Goal: Task Accomplishment & Management: Use online tool/utility

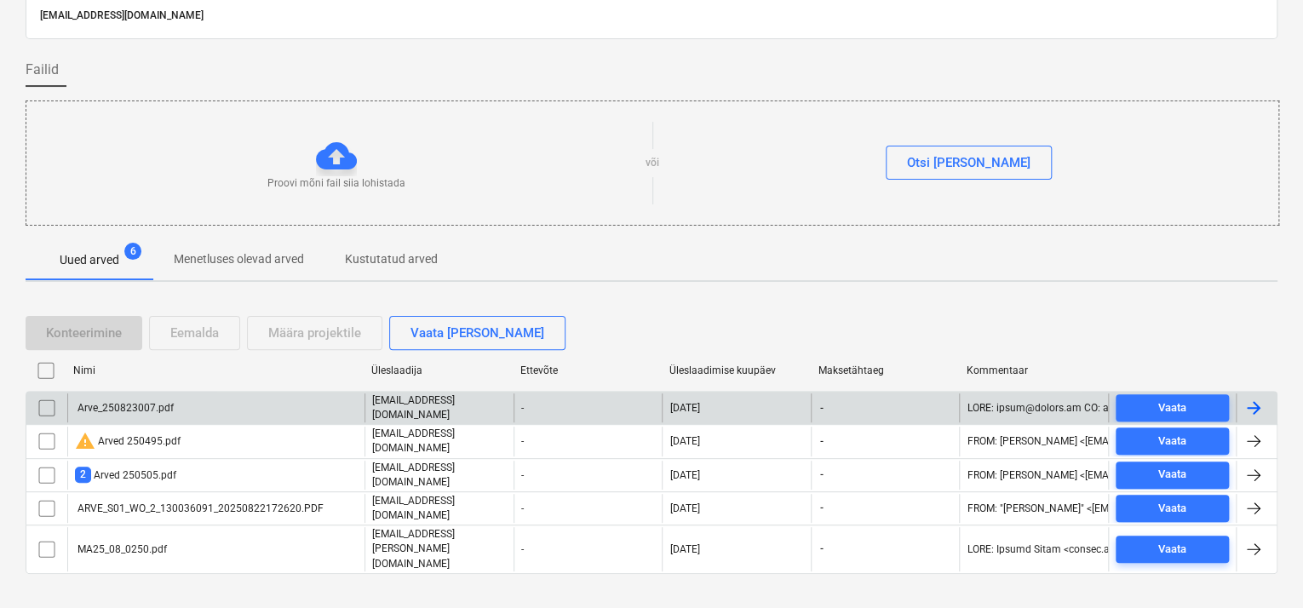
click at [126, 404] on div "Arve_250823007.pdf" at bounding box center [124, 408] width 99 height 12
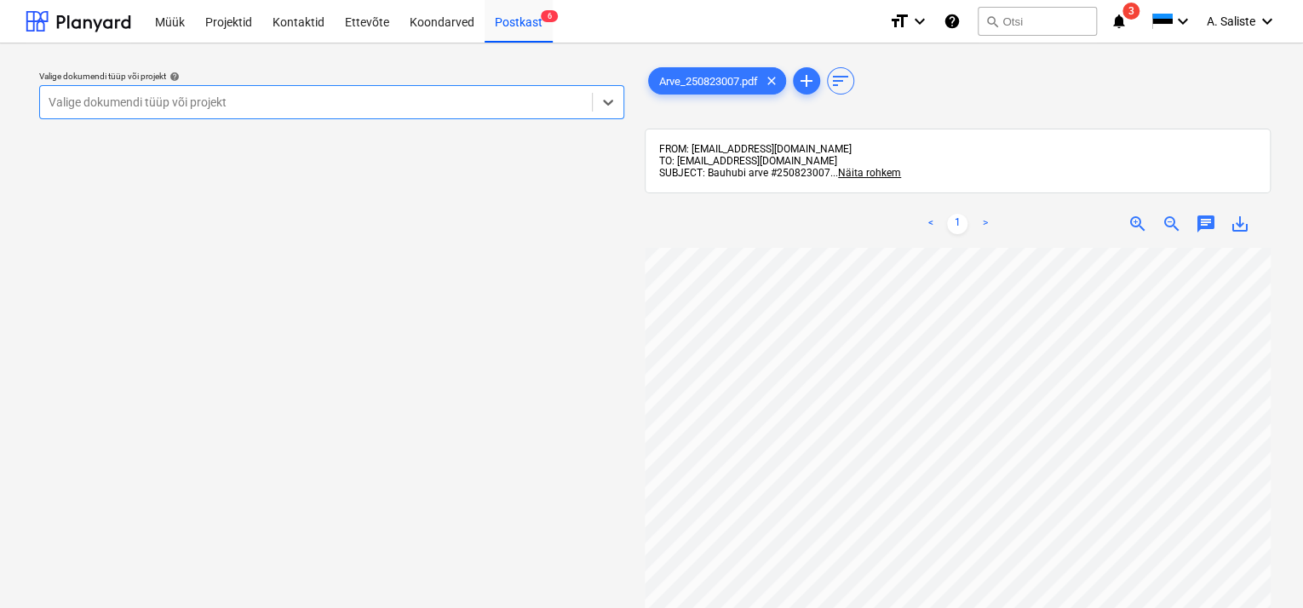
scroll to position [85, 0]
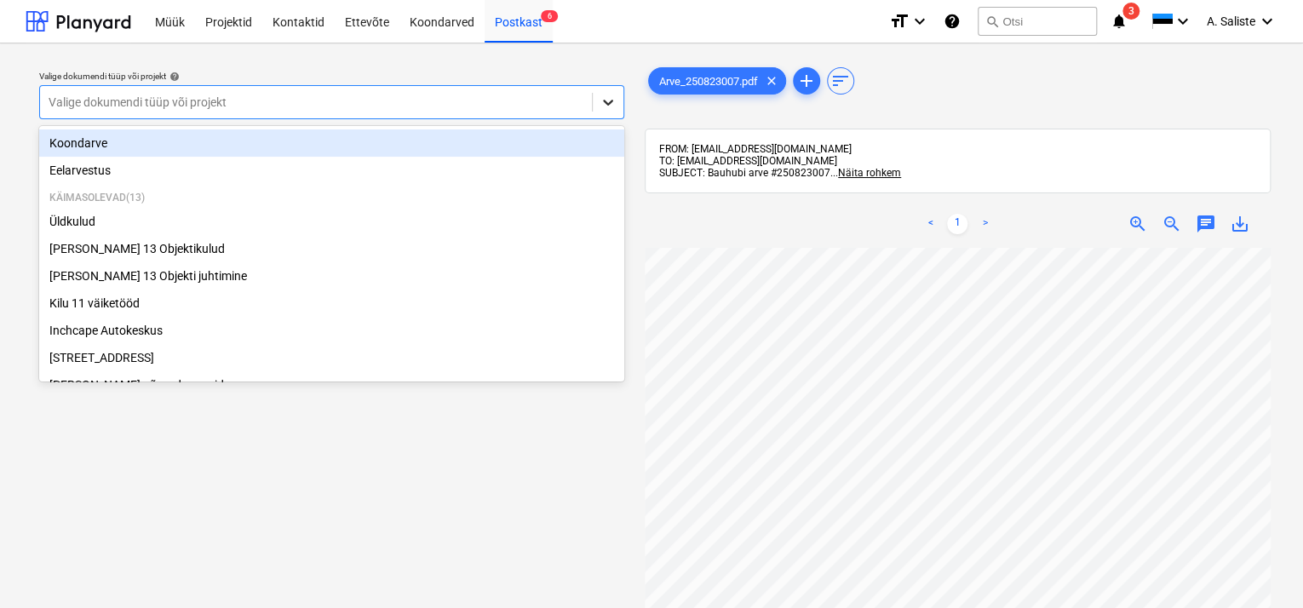
click at [606, 98] on icon at bounding box center [607, 102] width 17 height 17
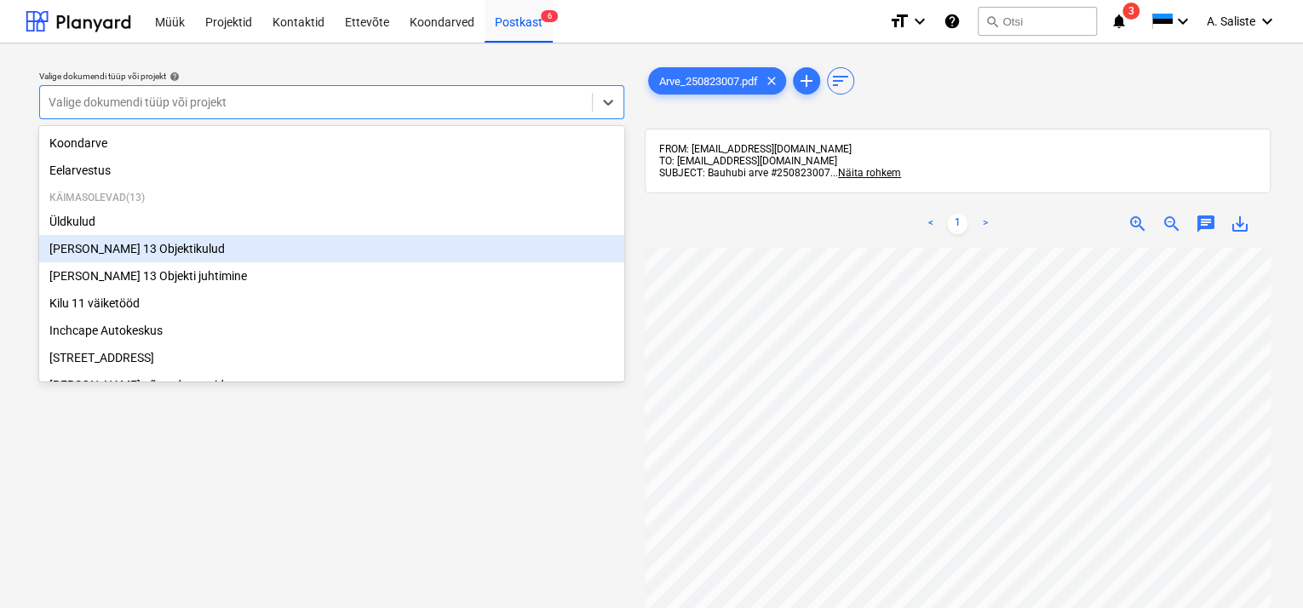
click at [125, 249] on div "[PERSON_NAME] 13 Objektikulud" at bounding box center [331, 248] width 585 height 27
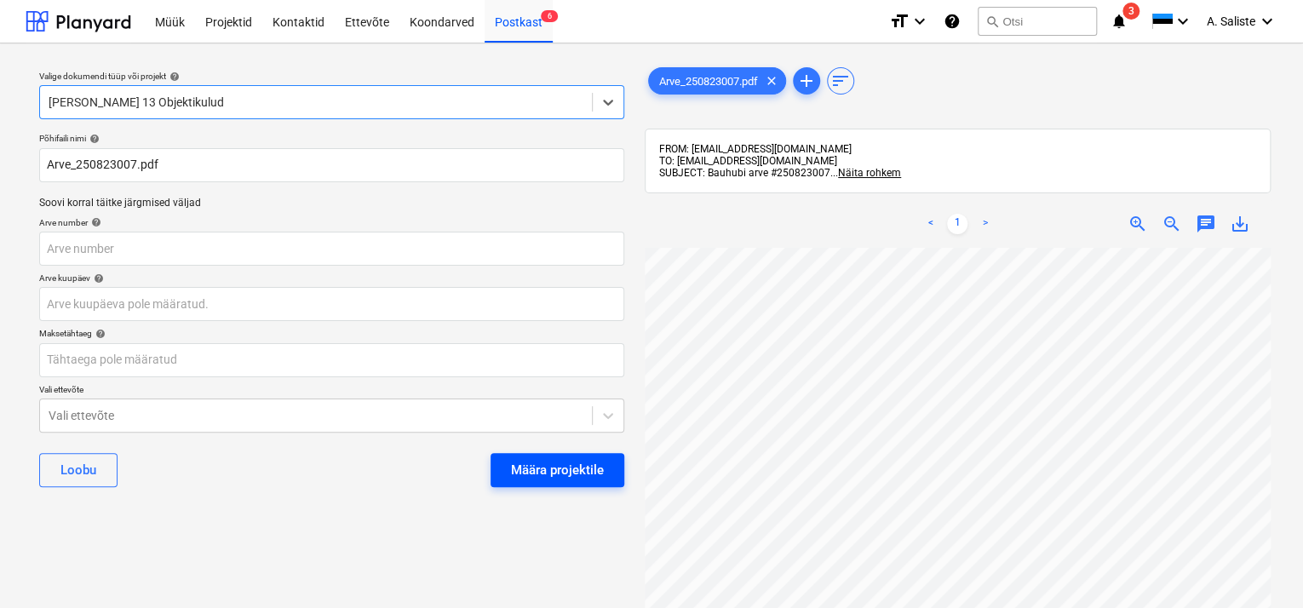
click at [575, 466] on div "Määra projektile" at bounding box center [557, 470] width 93 height 22
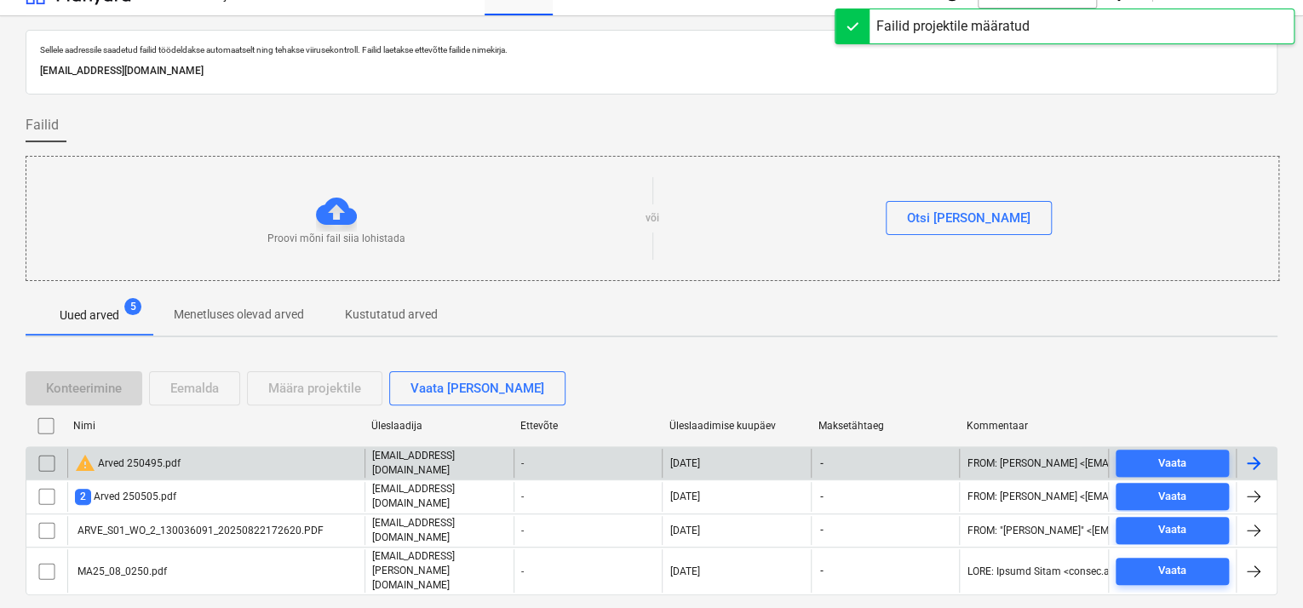
scroll to position [51, 0]
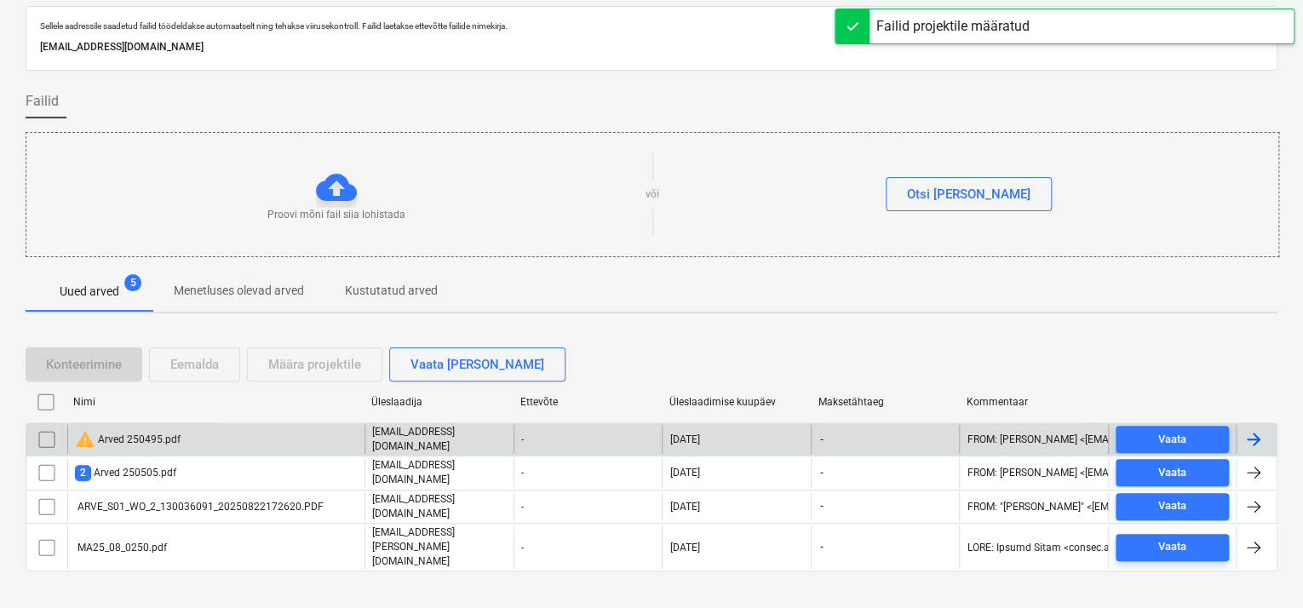
click at [214, 443] on div "warning Arved 250495.pdf" at bounding box center [215, 439] width 297 height 29
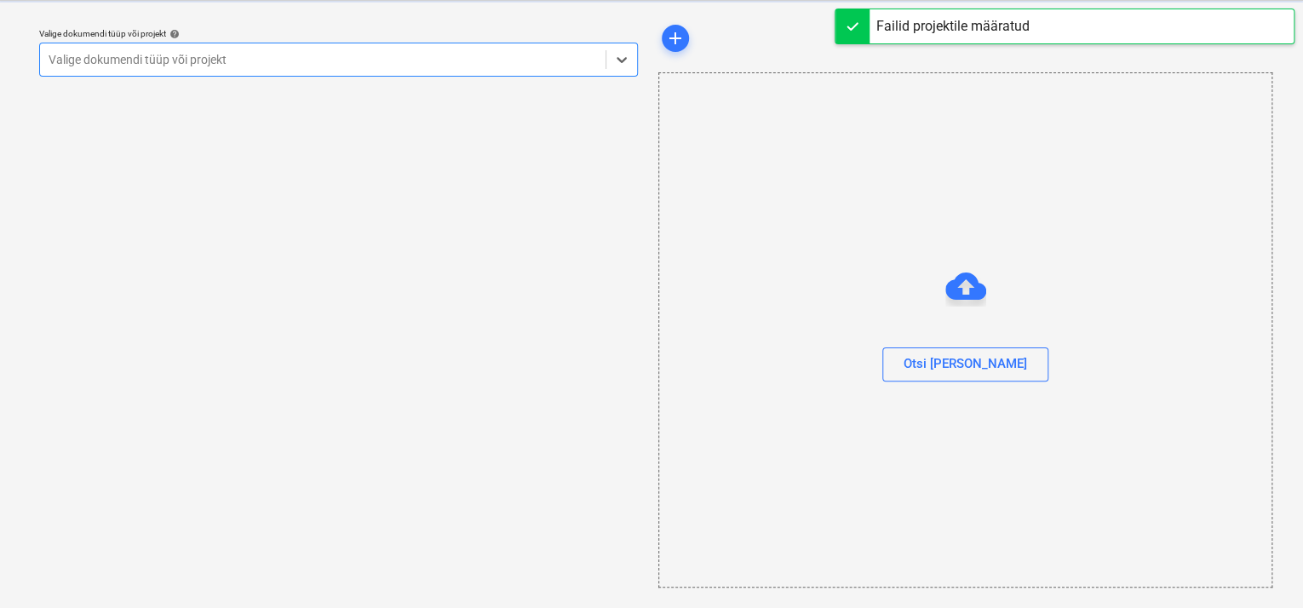
scroll to position [42, 0]
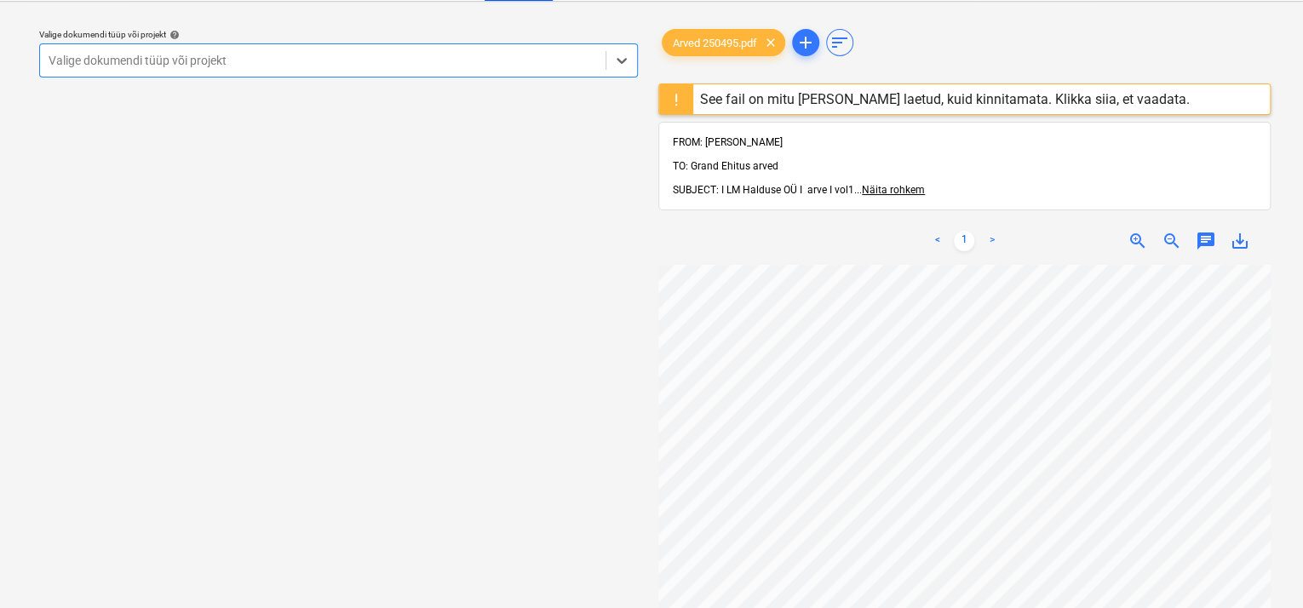
click at [732, 98] on div "See fail on mitu [PERSON_NAME] laetud, kuid kinnitamata. Klikka siia, et vaadat…" at bounding box center [945, 99] width 490 height 16
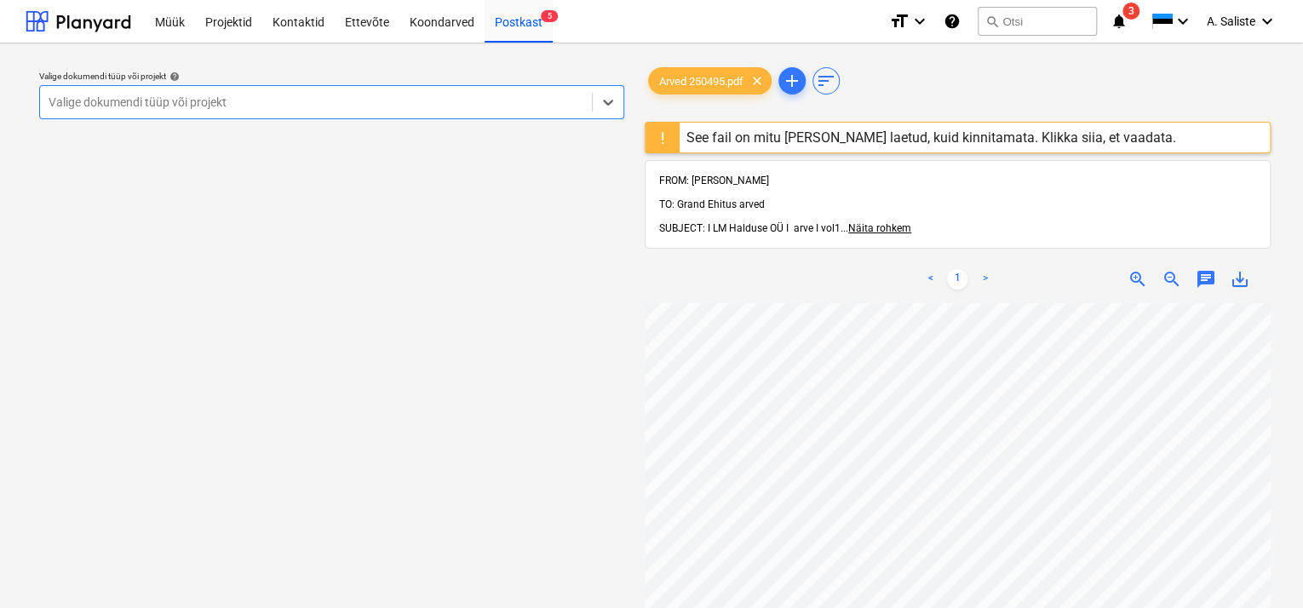
click at [865, 222] on span "Näita rohkem" at bounding box center [879, 228] width 63 height 12
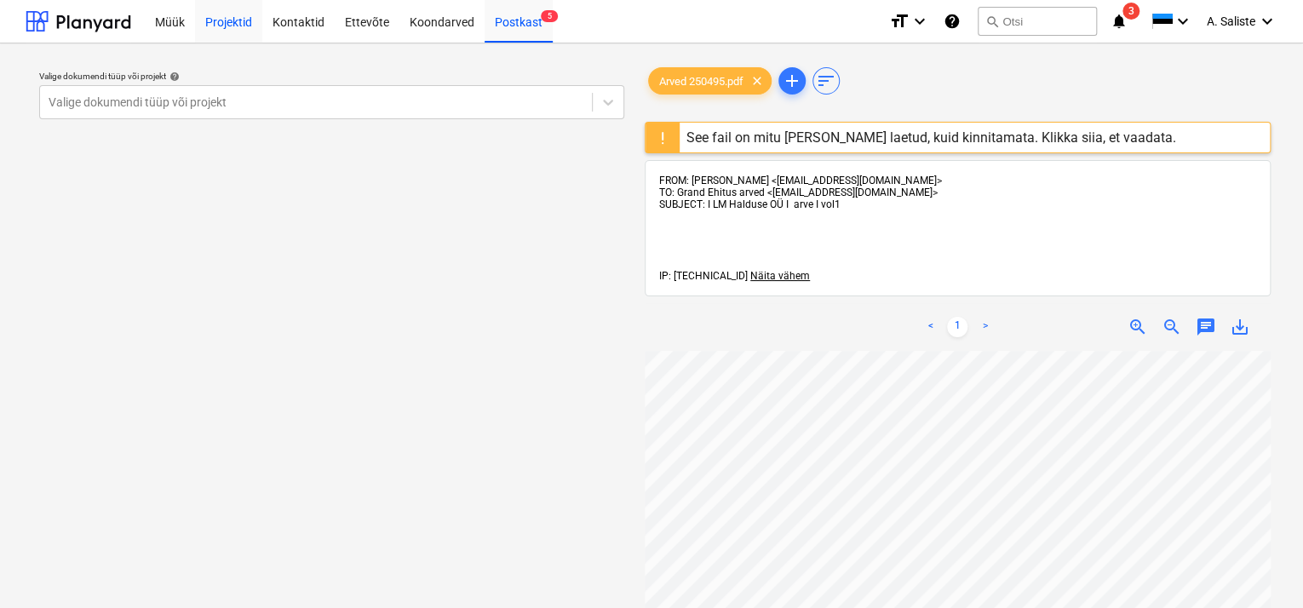
scroll to position [51, 0]
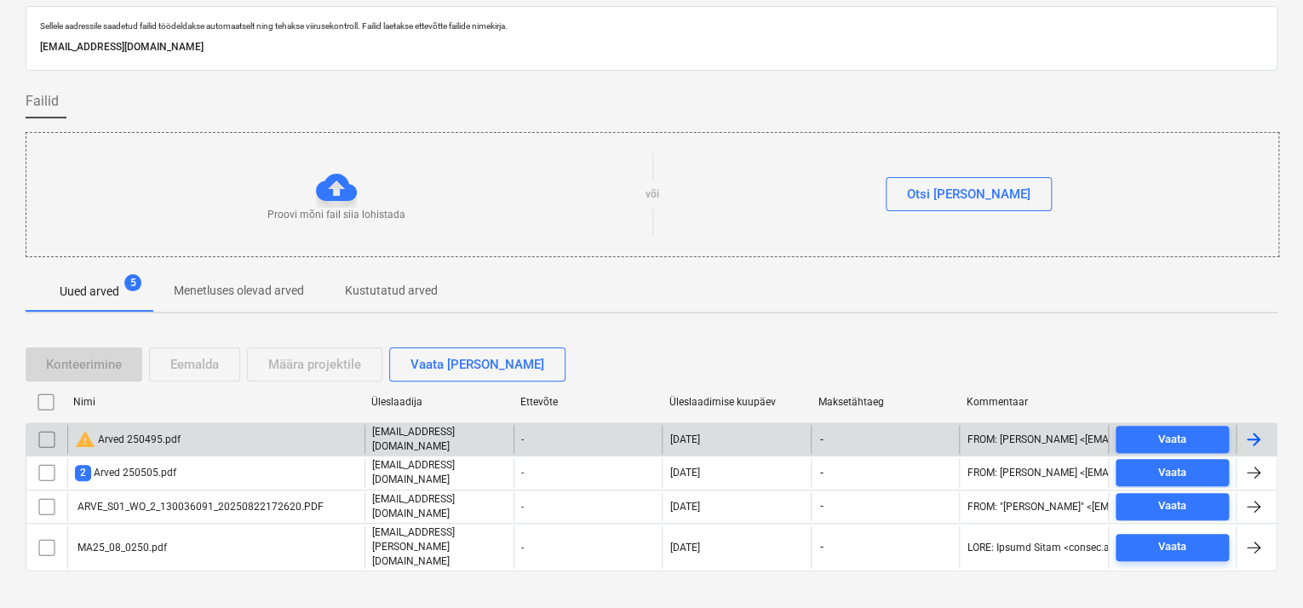
click at [200, 434] on div "warning Arved 250495.pdf" at bounding box center [215, 439] width 297 height 29
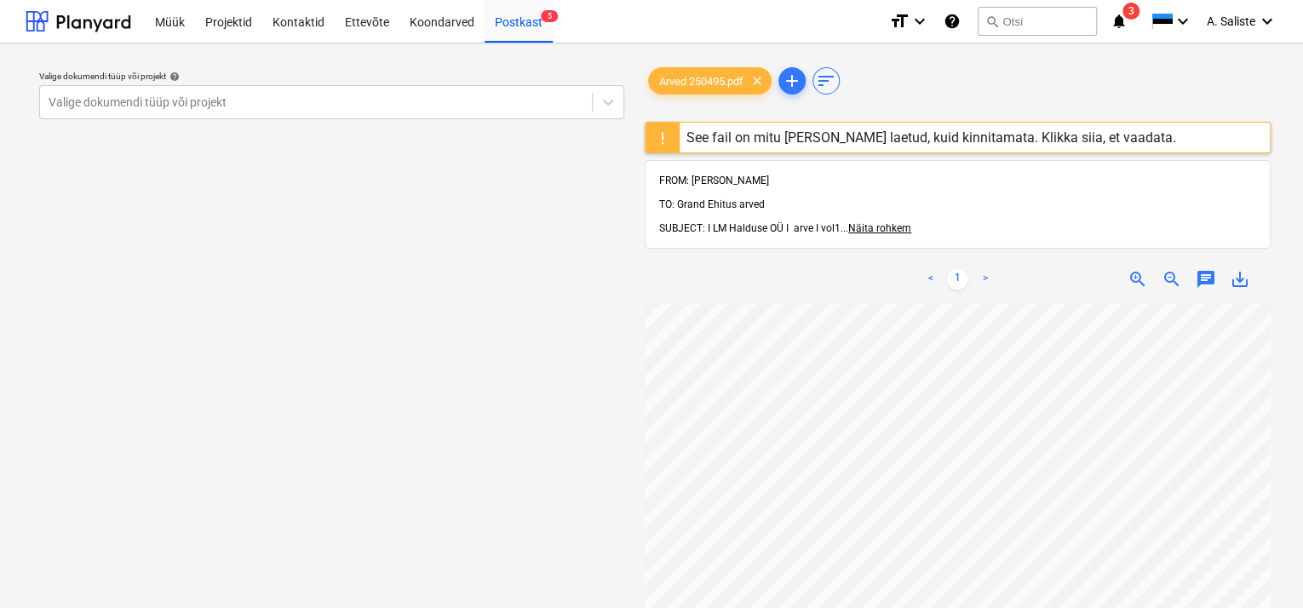
click at [832, 126] on div "See fail on mitu [PERSON_NAME] laetud, kuid kinnitamata. Klikka siia, et vaadat…" at bounding box center [930, 138] width 503 height 30
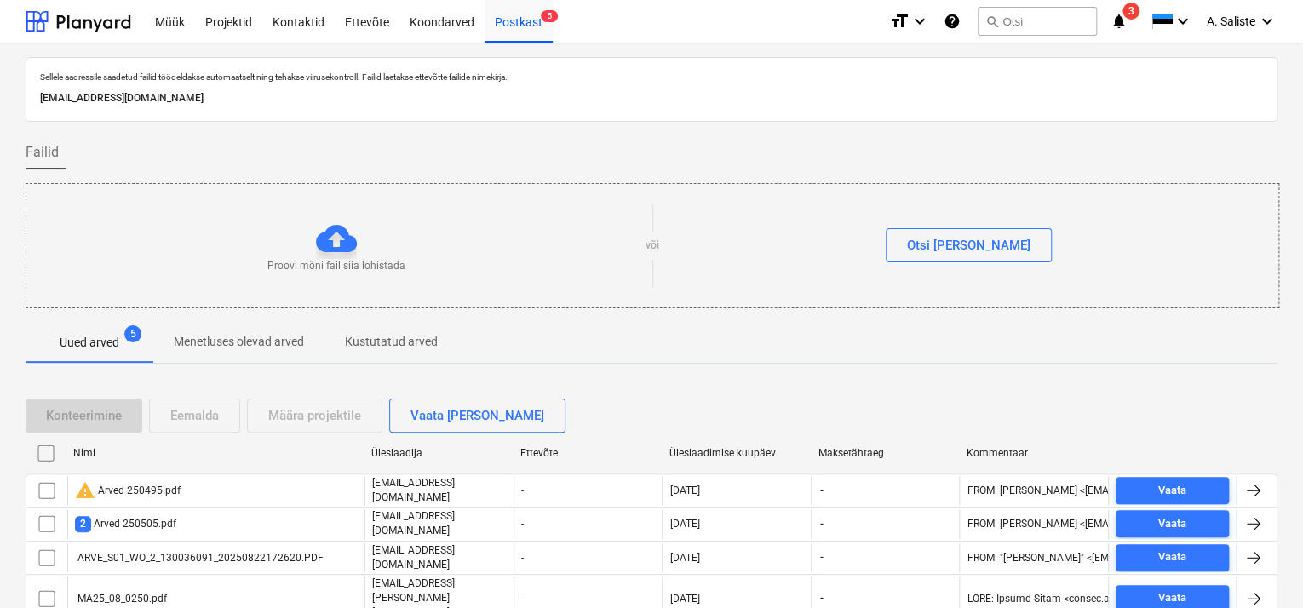
scroll to position [51, 0]
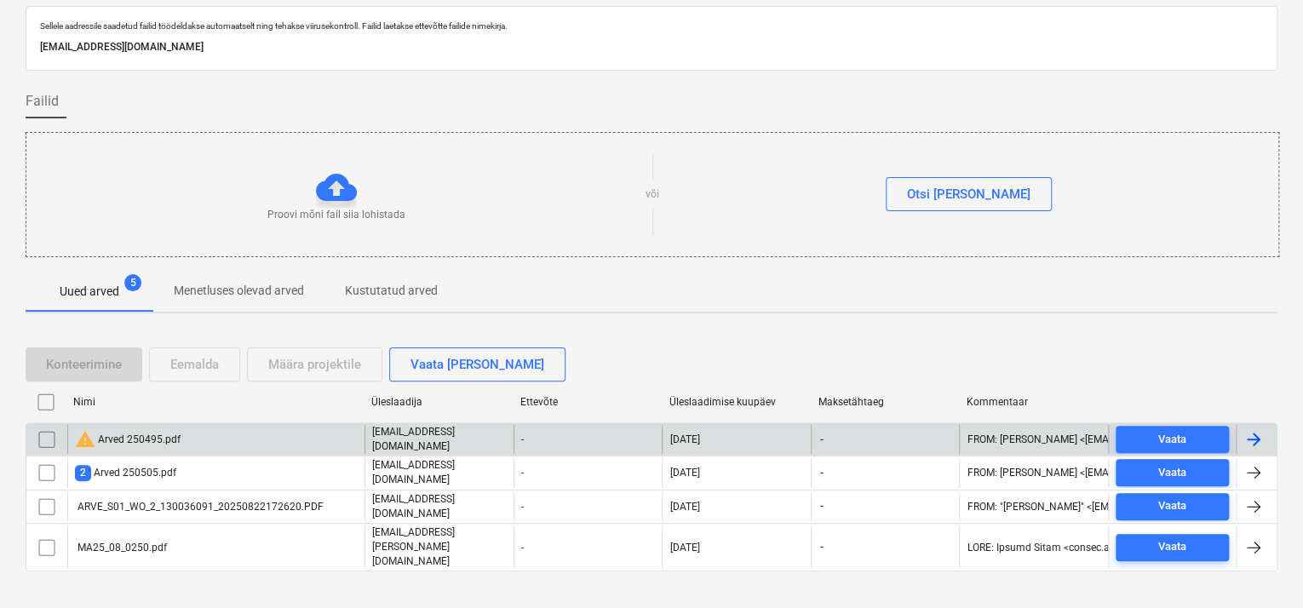
click at [48, 432] on input "checkbox" at bounding box center [46, 439] width 27 height 27
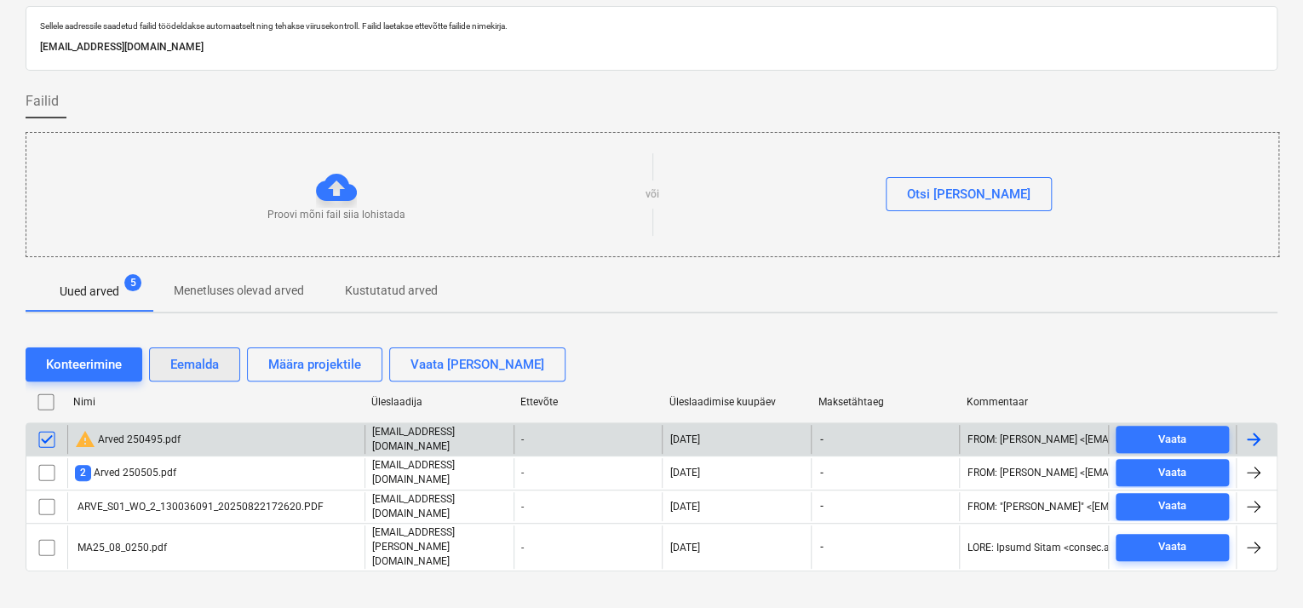
click at [191, 360] on div "Eemalda" at bounding box center [194, 364] width 49 height 22
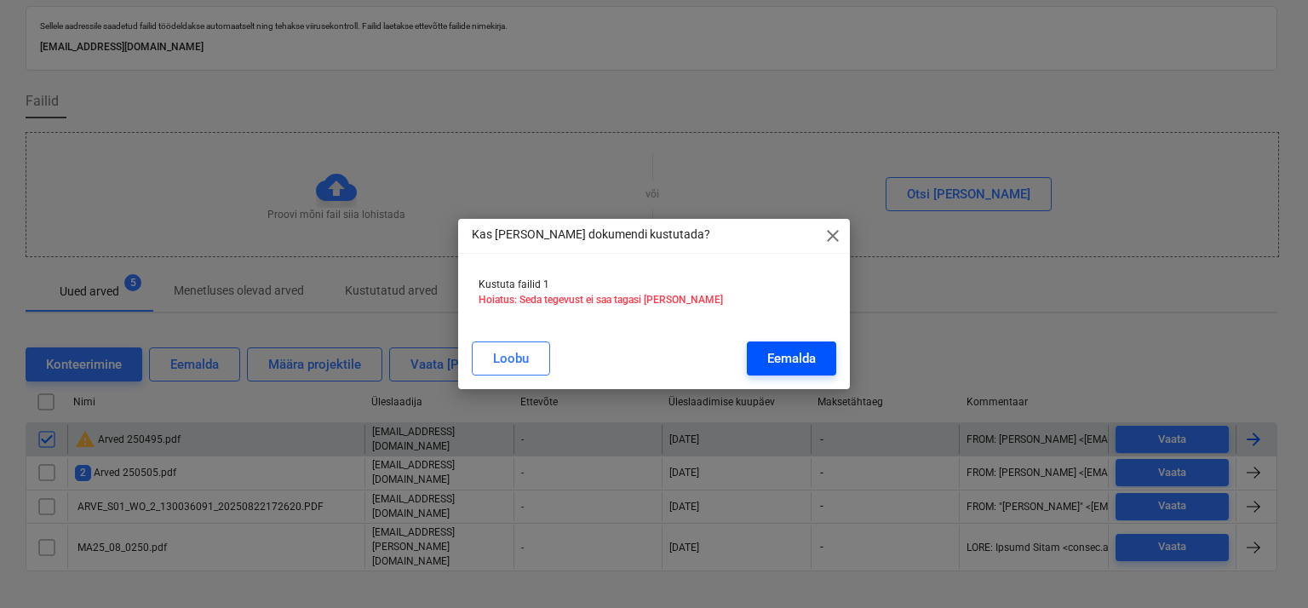
click at [786, 353] on div "Eemalda" at bounding box center [791, 358] width 49 height 22
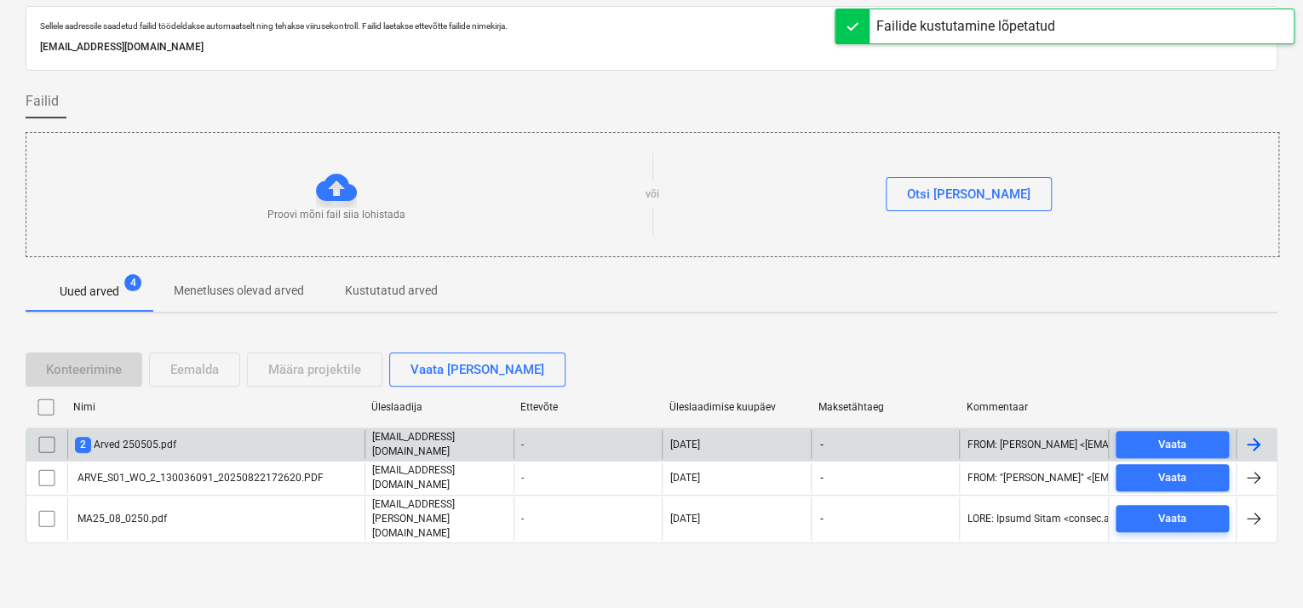
click at [140, 450] on div "2 Arved 250505.pdf" at bounding box center [125, 445] width 101 height 16
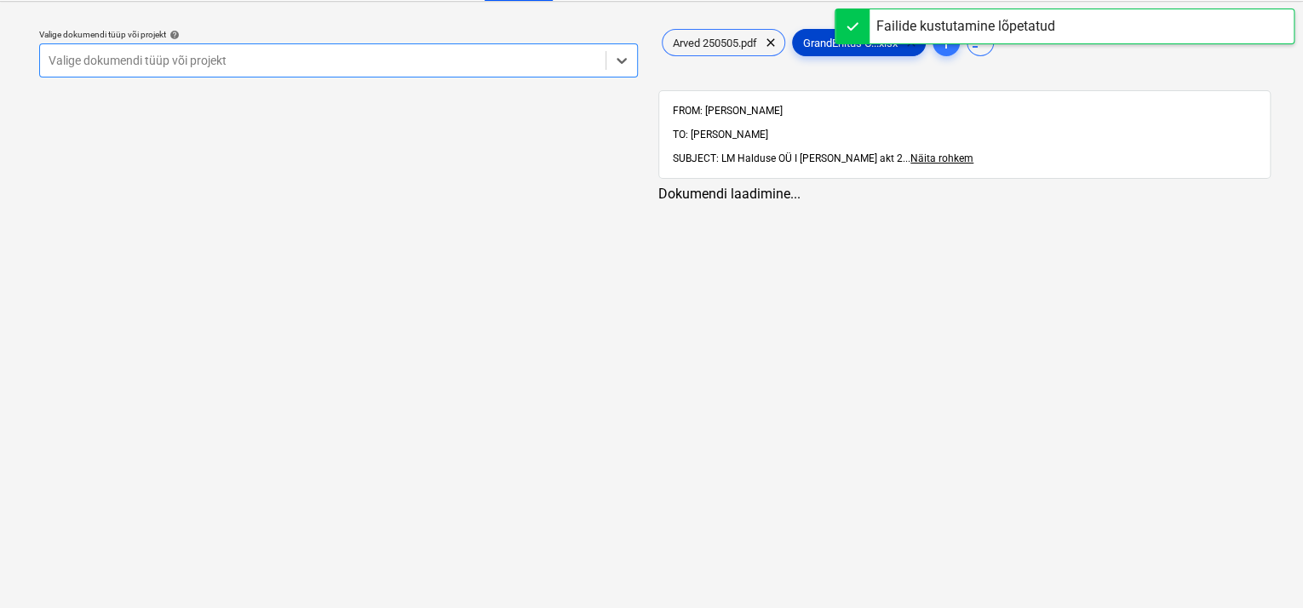
click at [916, 46] on span "clear" at bounding box center [911, 42] width 20 height 20
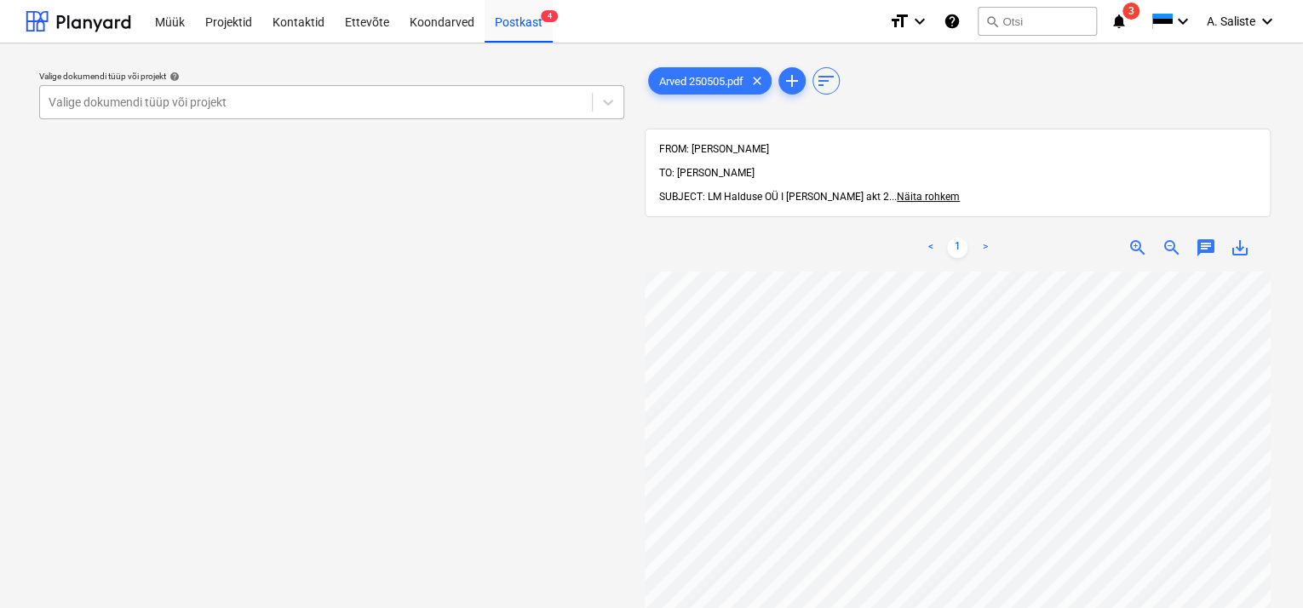
click at [475, 91] on div "Valige dokumendi tüüp või projekt" at bounding box center [316, 102] width 552 height 24
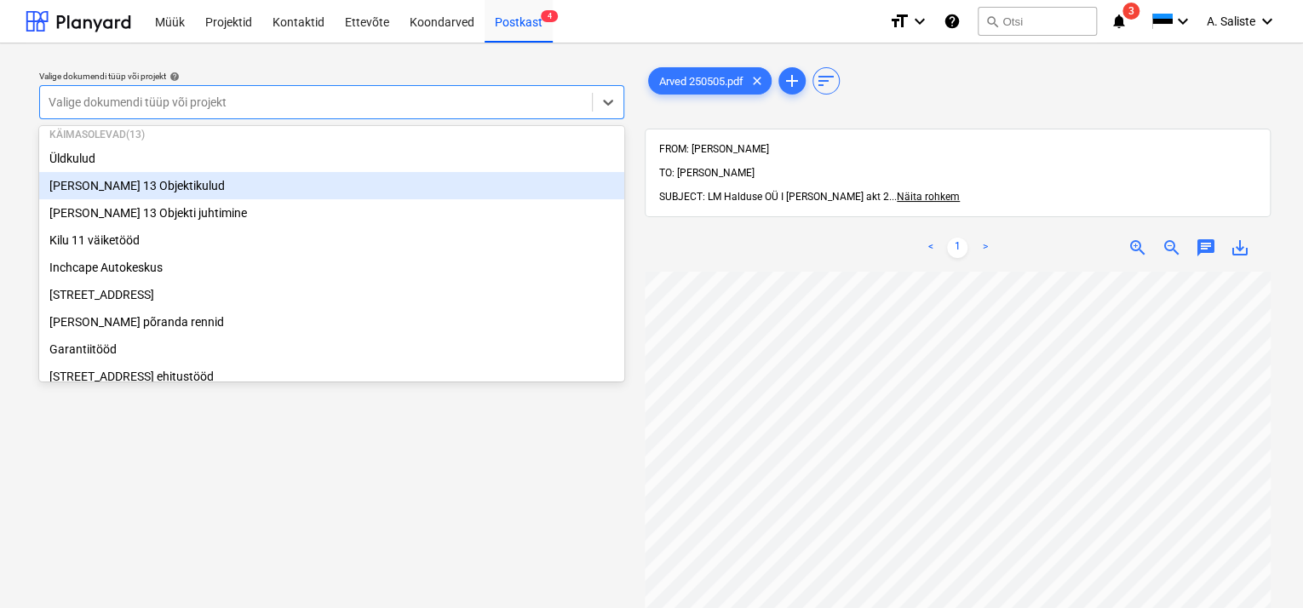
scroll to position [85, 0]
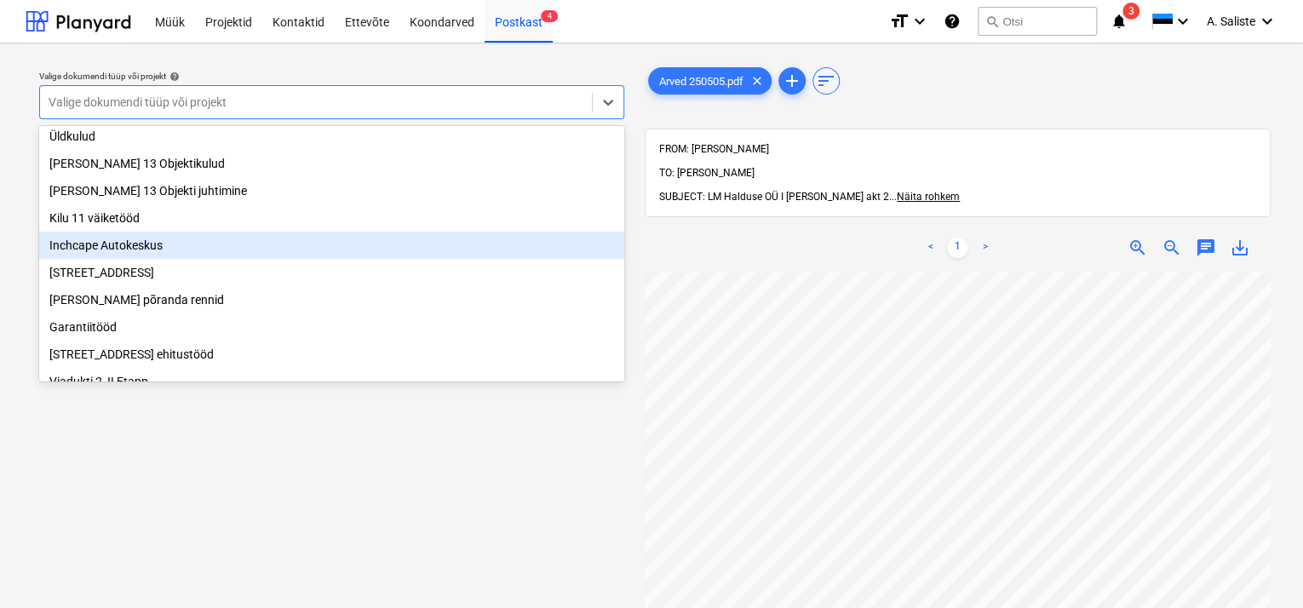
click at [126, 250] on div "Inchcape Autokeskus" at bounding box center [331, 245] width 585 height 27
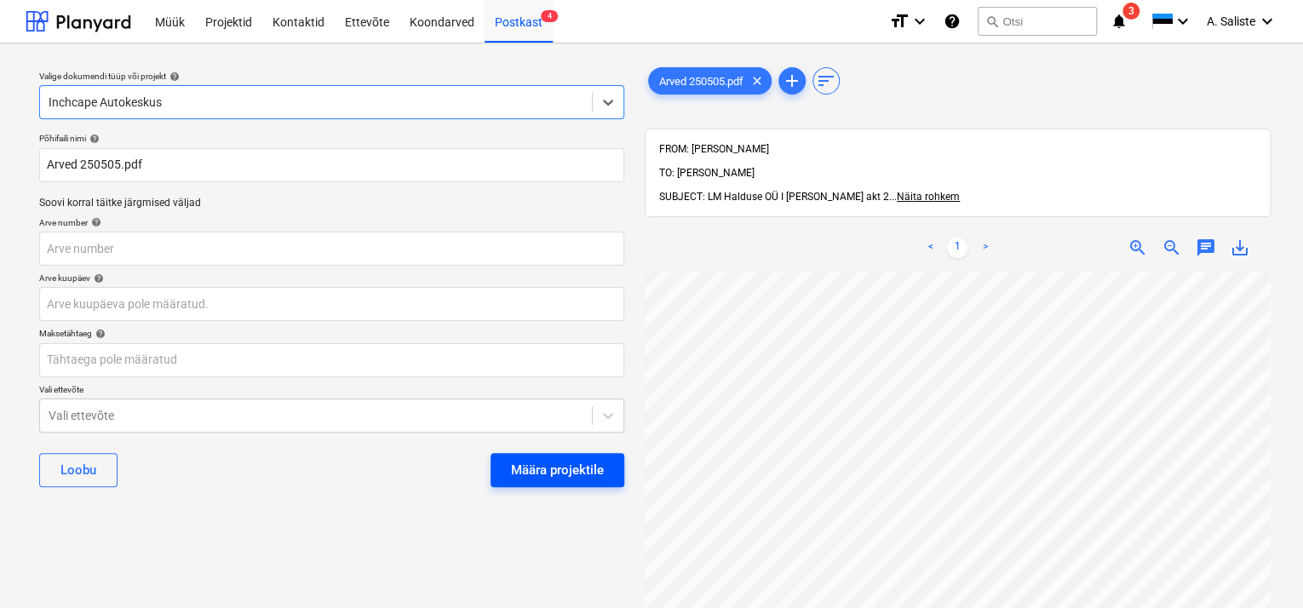
click at [561, 463] on div "Määra projektile" at bounding box center [557, 470] width 93 height 22
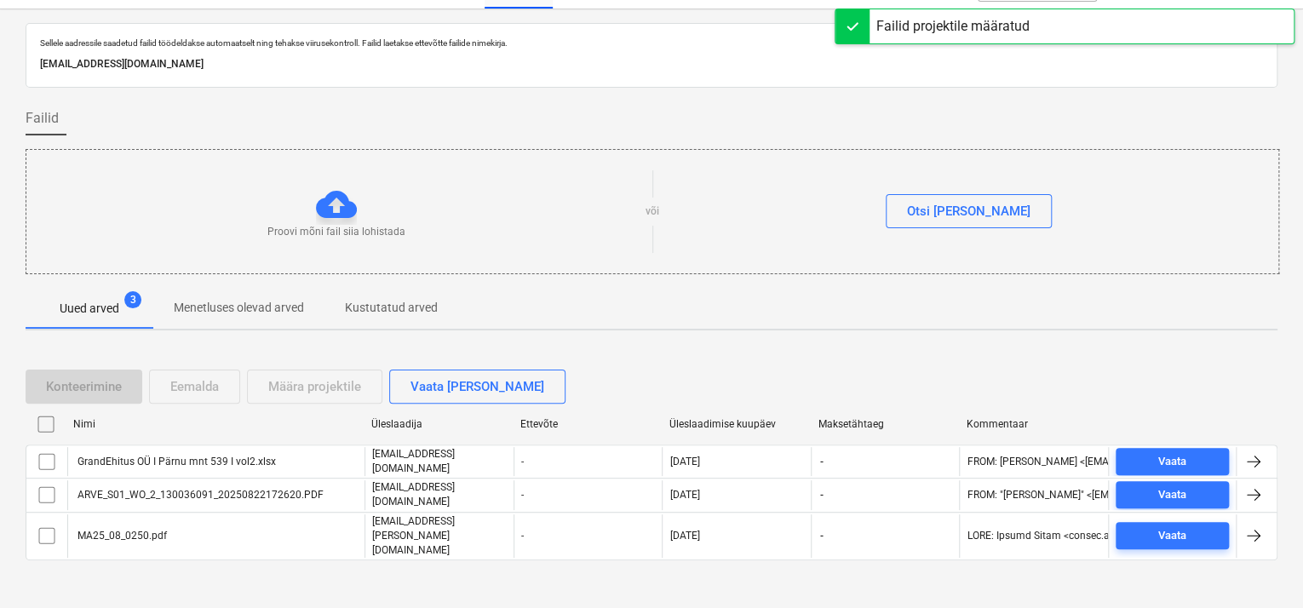
scroll to position [51, 0]
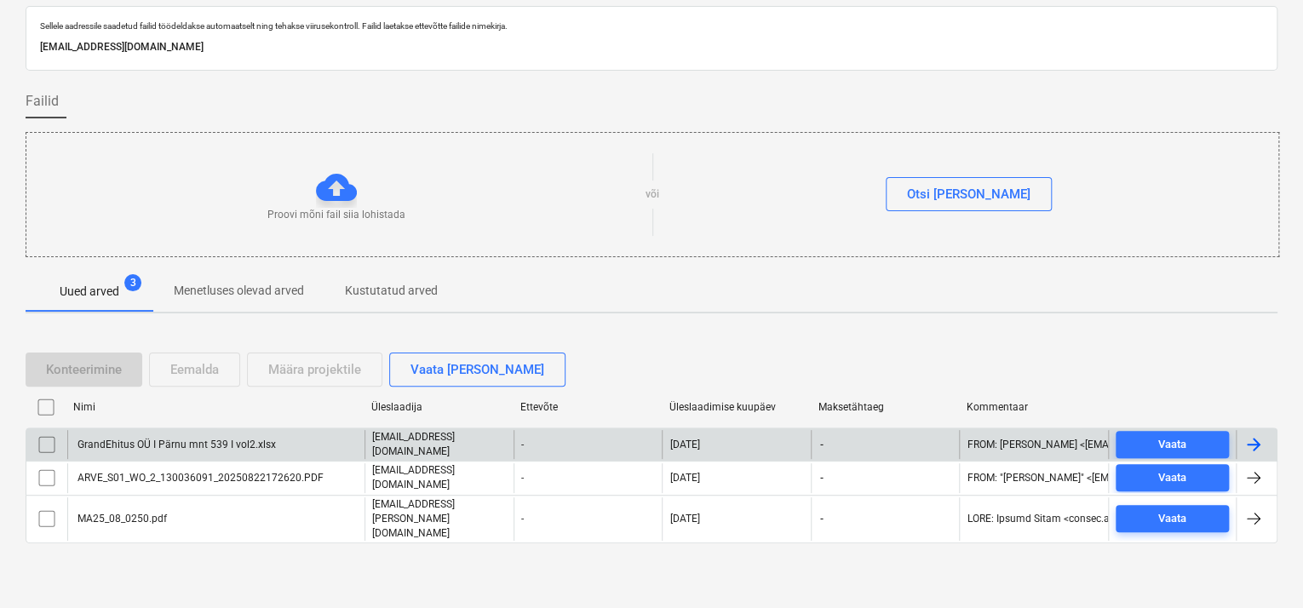
click at [44, 453] on input "checkbox" at bounding box center [46, 444] width 27 height 27
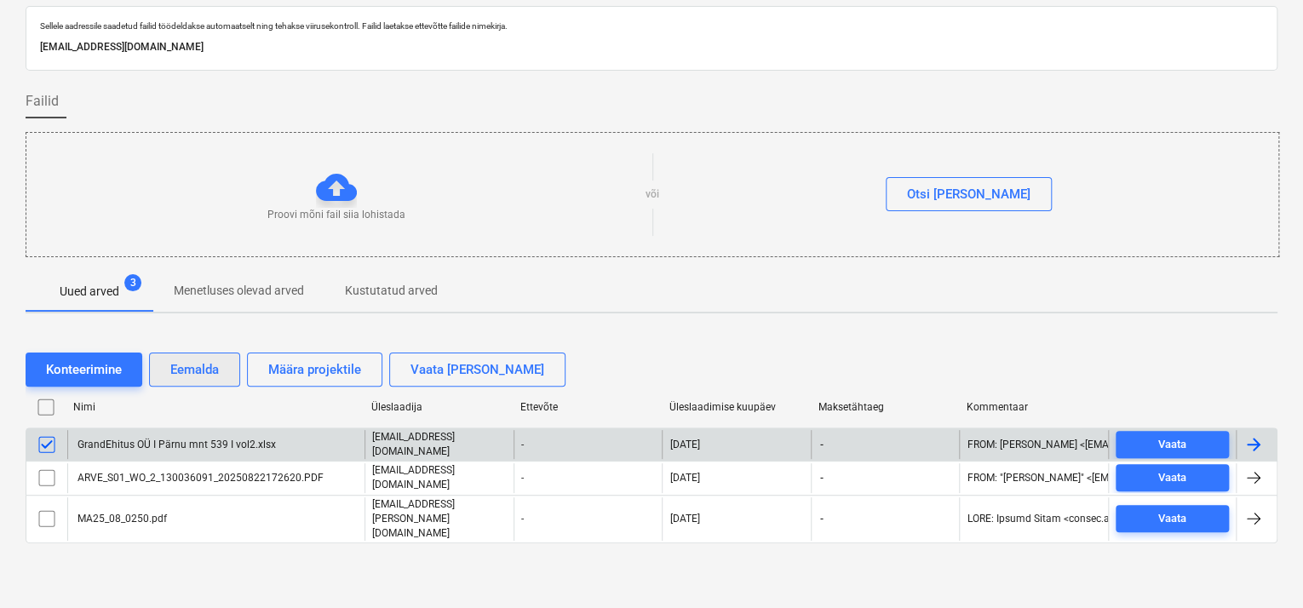
click at [183, 376] on div "Eemalda" at bounding box center [194, 369] width 49 height 22
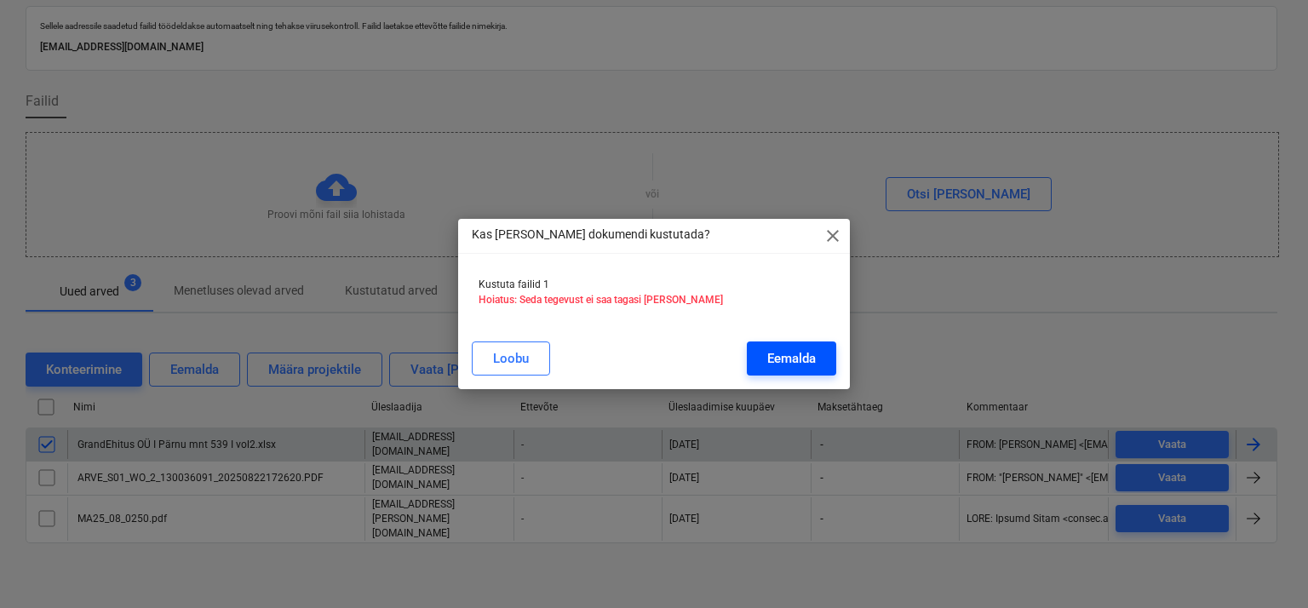
click at [817, 362] on button "Eemalda" at bounding box center [791, 358] width 89 height 34
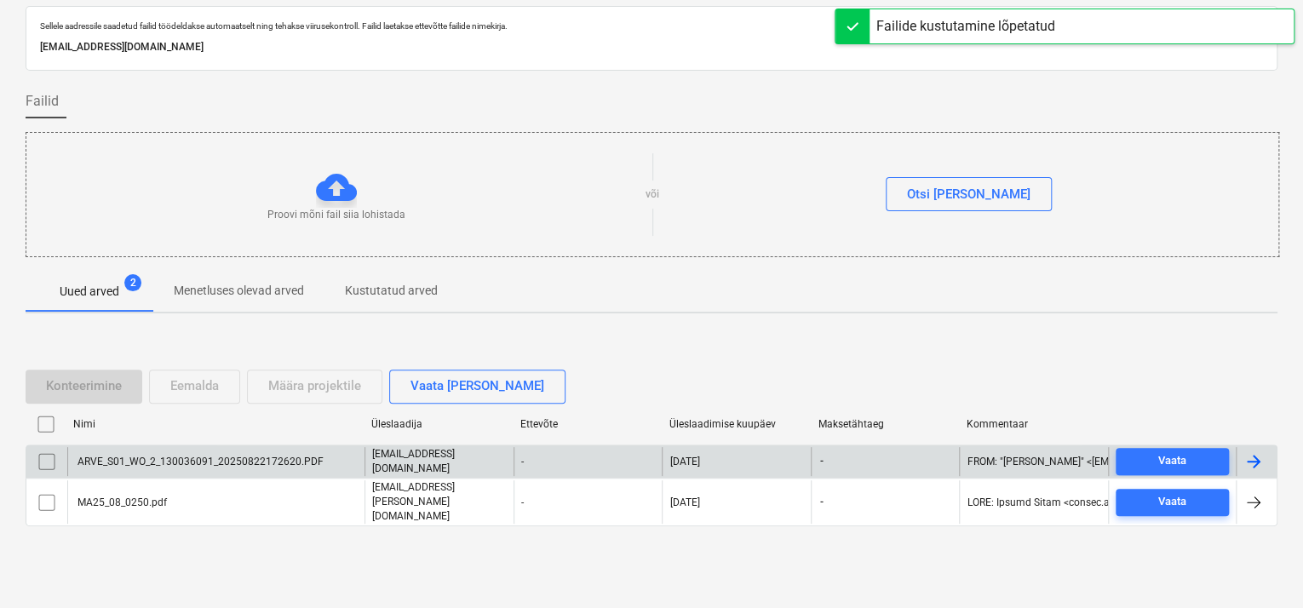
click at [160, 466] on div "ARVE_S01_WO_2_130036091_20250822172620.PDF" at bounding box center [199, 461] width 249 height 12
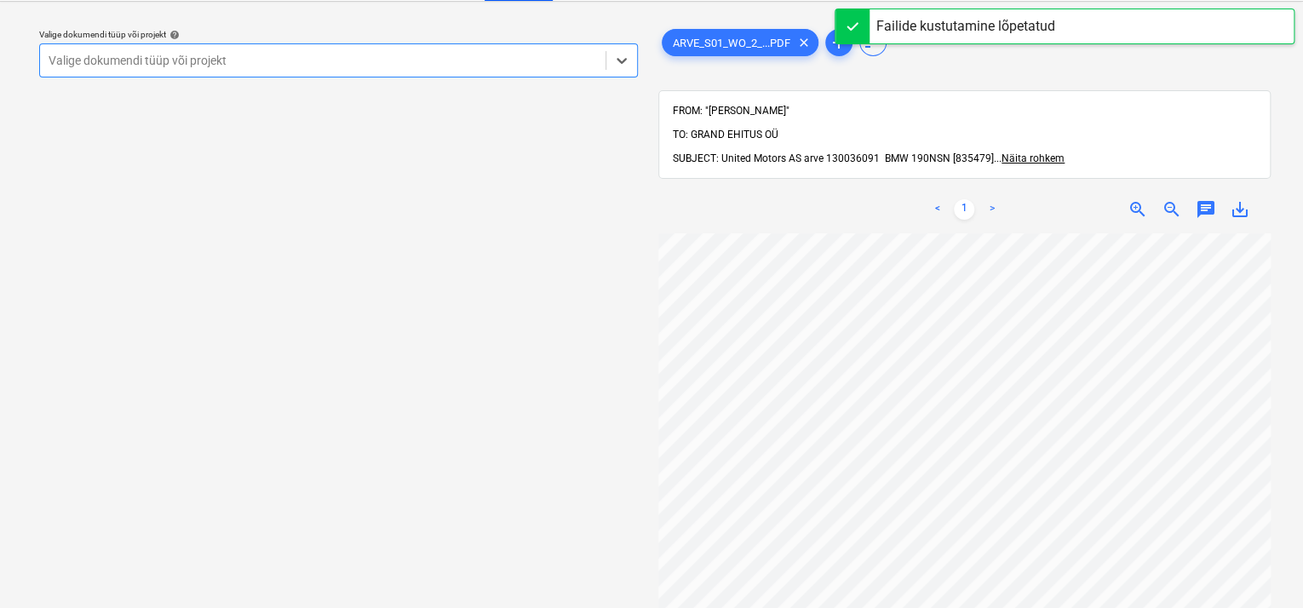
drag, startPoint x: 524, startPoint y: 45, endPoint x: 402, endPoint y: 57, distance: 122.3
click at [518, 45] on div "Valige dokumendi tüüp või projekt" at bounding box center [338, 60] width 599 height 34
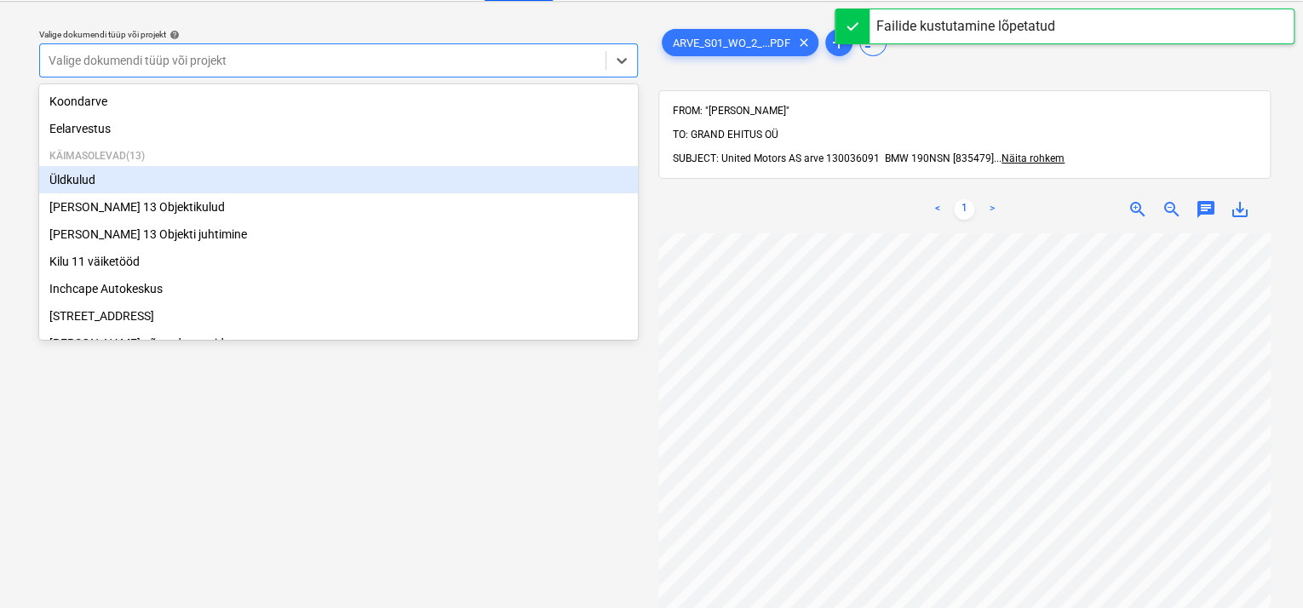
click at [86, 179] on div "Üldkulud" at bounding box center [338, 179] width 599 height 27
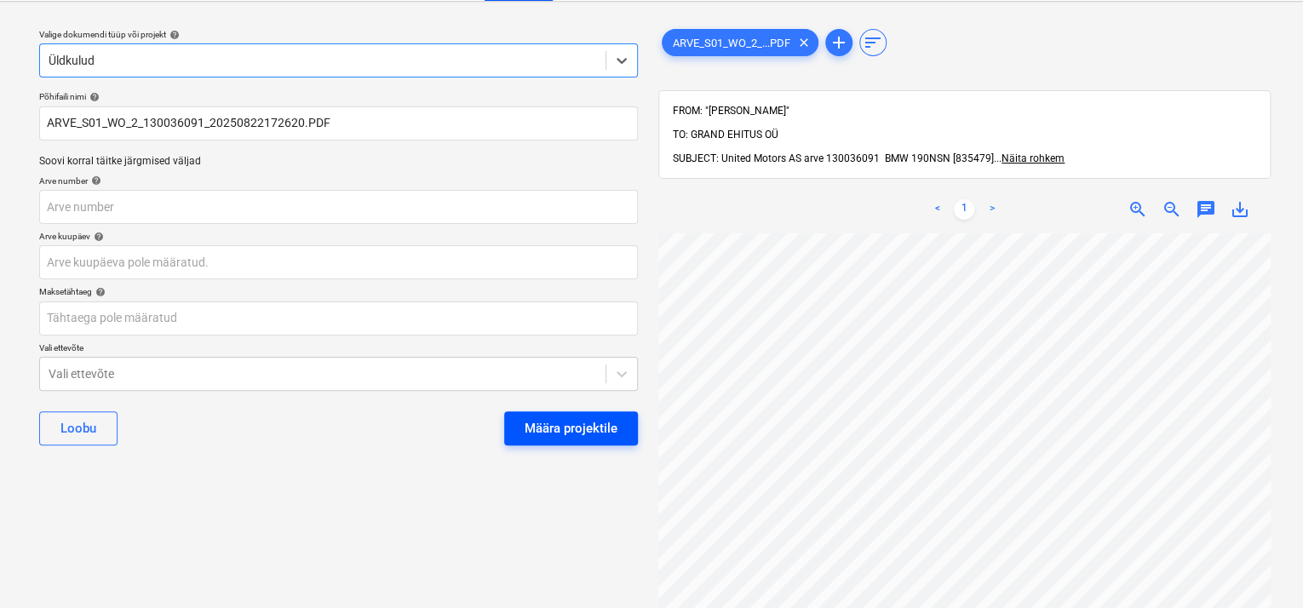
click at [576, 425] on div "Määra projektile" at bounding box center [570, 428] width 93 height 22
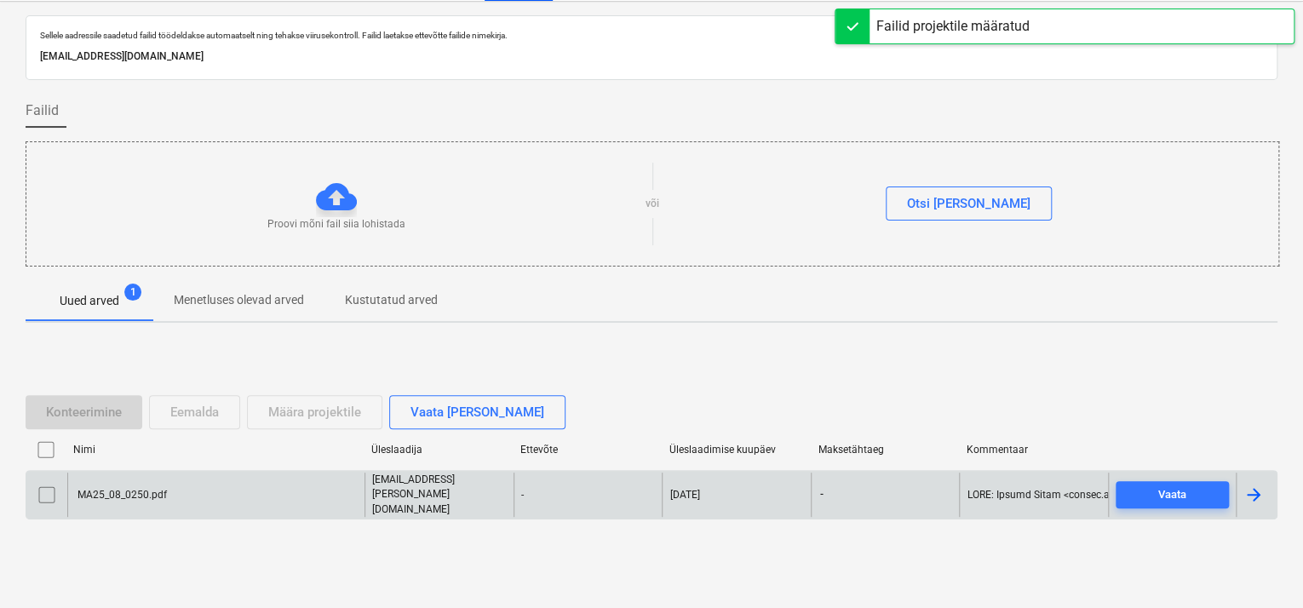
click at [127, 483] on div "MA25_08_0250.pdf" at bounding box center [215, 494] width 297 height 43
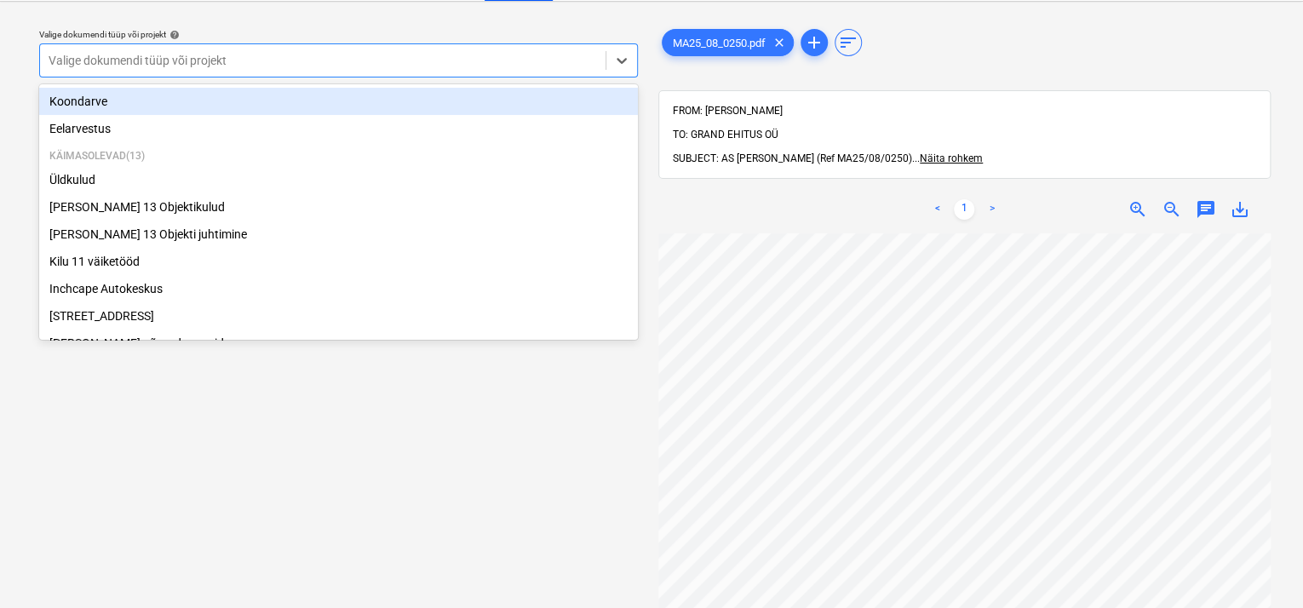
drag, startPoint x: 352, startPoint y: 57, endPoint x: 170, endPoint y: 108, distance: 188.4
click at [351, 57] on div at bounding box center [323, 60] width 548 height 17
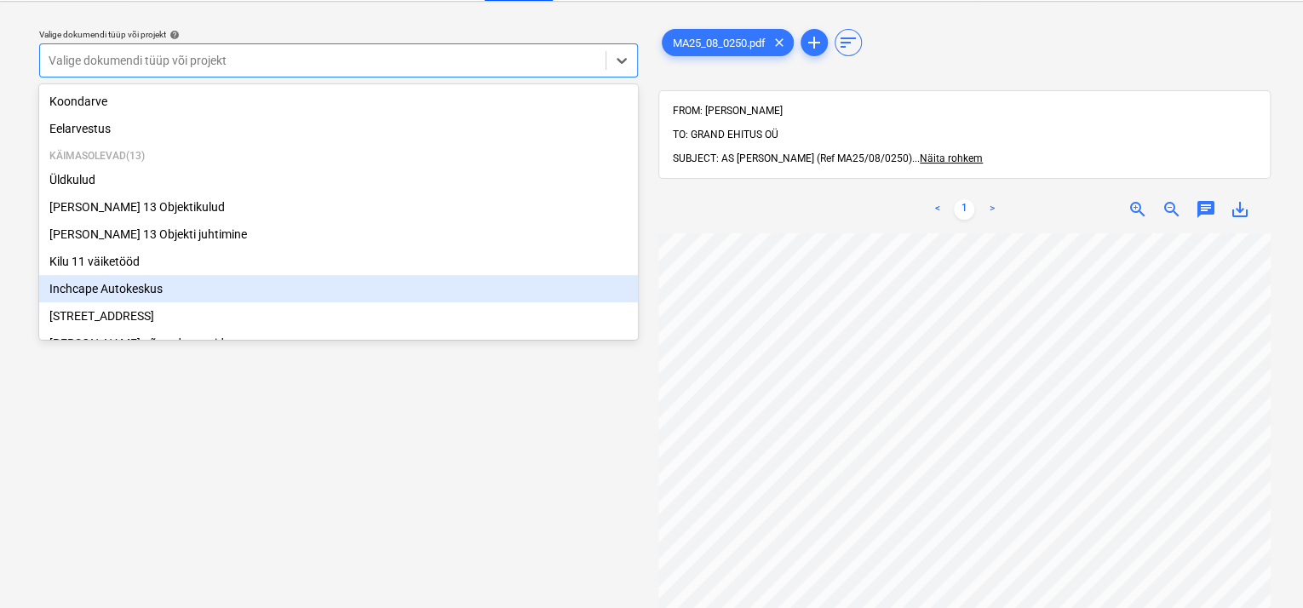
click at [109, 289] on div "Inchcape Autokeskus" at bounding box center [338, 288] width 599 height 27
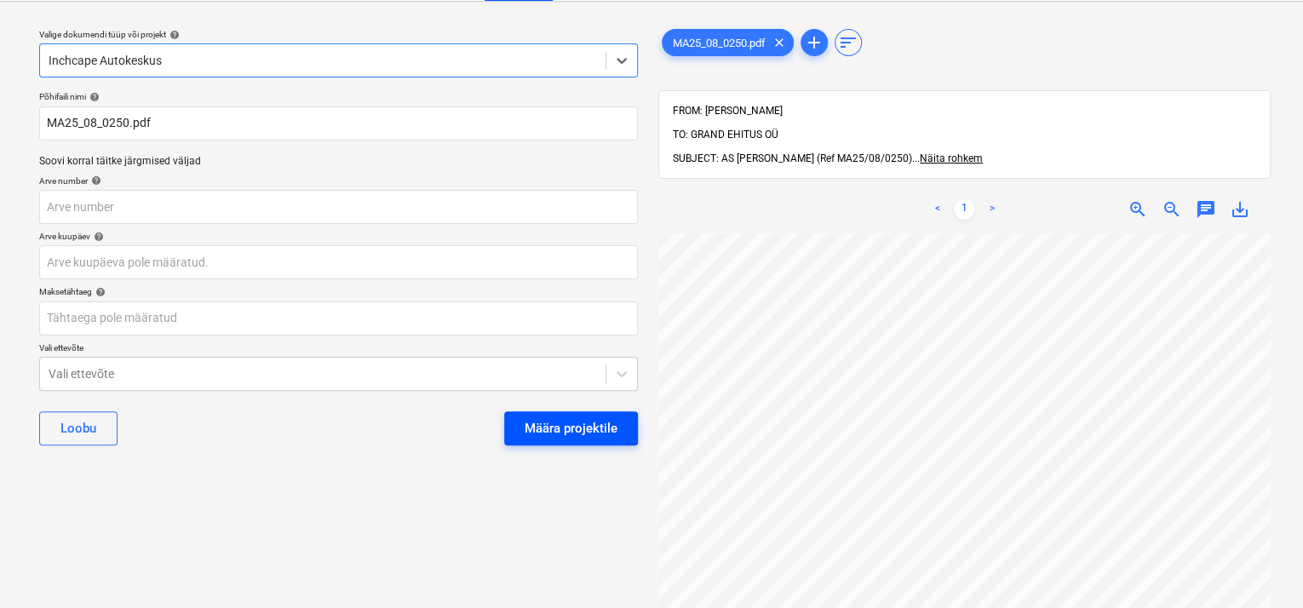
click at [564, 427] on div "Määra projektile" at bounding box center [570, 428] width 93 height 22
